Goal: Task Accomplishment & Management: Manage account settings

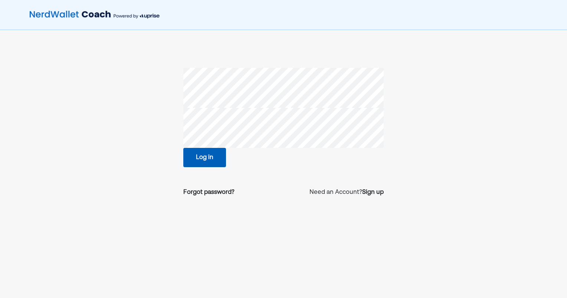
click at [171, 115] on section "Log in Forgot password? Need an Account? Sign up" at bounding box center [283, 135] width 379 height 135
click at [133, 106] on section "Log in Forgot password? Need an Account? Sign up" at bounding box center [283, 135] width 379 height 135
click at [181, 157] on section "Log in Forgot password? Need an Account? Sign up" at bounding box center [283, 135] width 379 height 135
click at [196, 159] on button "Log in" at bounding box center [204, 157] width 43 height 19
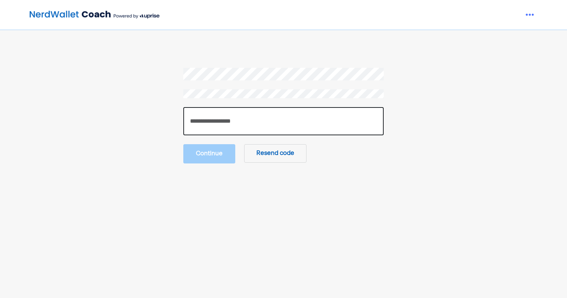
click at [285, 130] on input "number" at bounding box center [283, 121] width 200 height 28
type input "**"
type input "******"
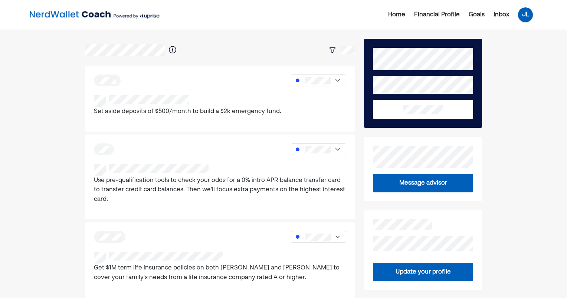
click at [524, 11] on div "JL" at bounding box center [525, 14] width 15 height 15
click at [444, 11] on div "Financial Profile" at bounding box center [437, 14] width 46 height 9
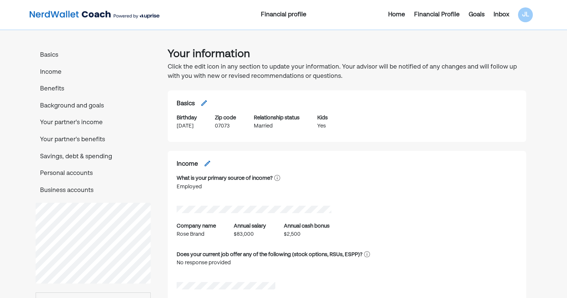
click at [76, 175] on p "Personal accounts" at bounding box center [93, 174] width 115 height 10
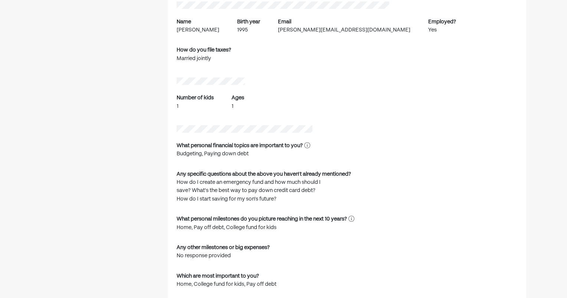
scroll to position [444, 0]
